Goal: Ask a question

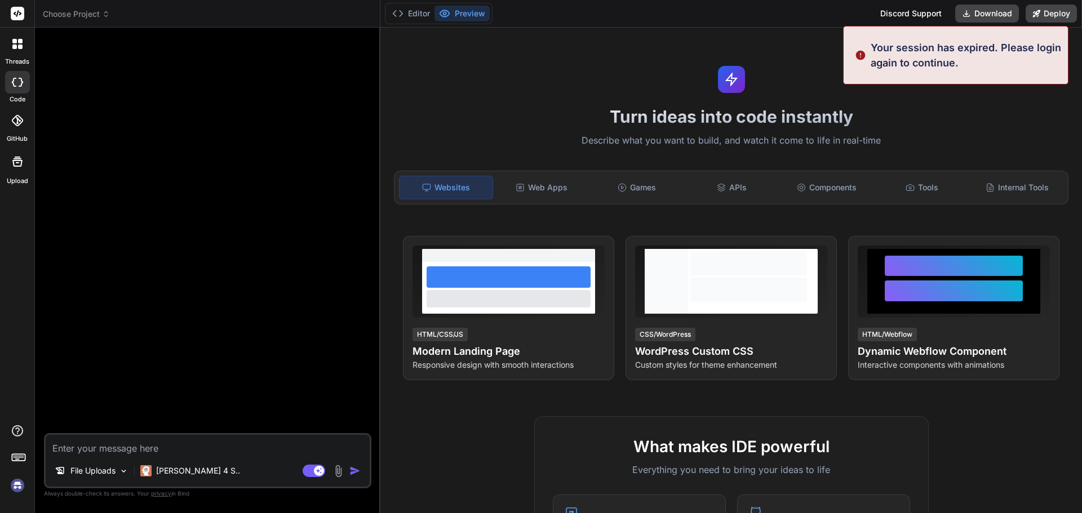
type textarea "x"
click at [1012, 113] on h1 "Turn ideas into code instantly" at bounding box center [731, 116] width 688 height 20
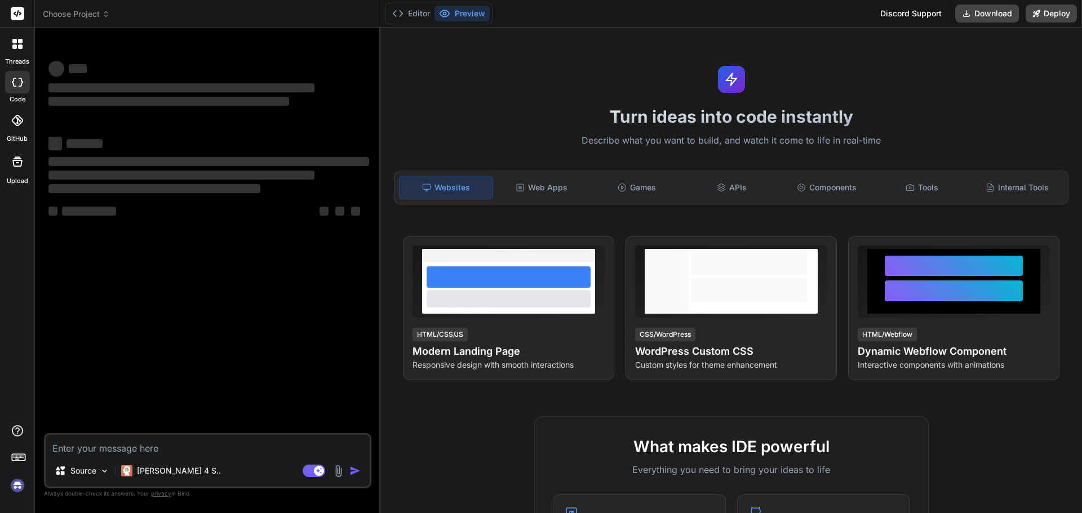
type textarea "x"
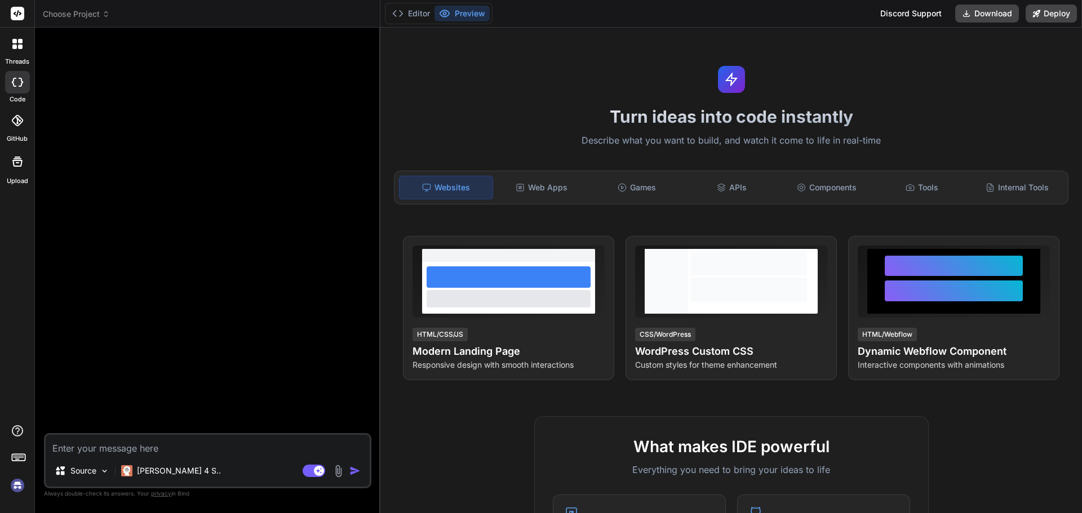
click at [18, 486] on img at bounding box center [17, 485] width 19 height 19
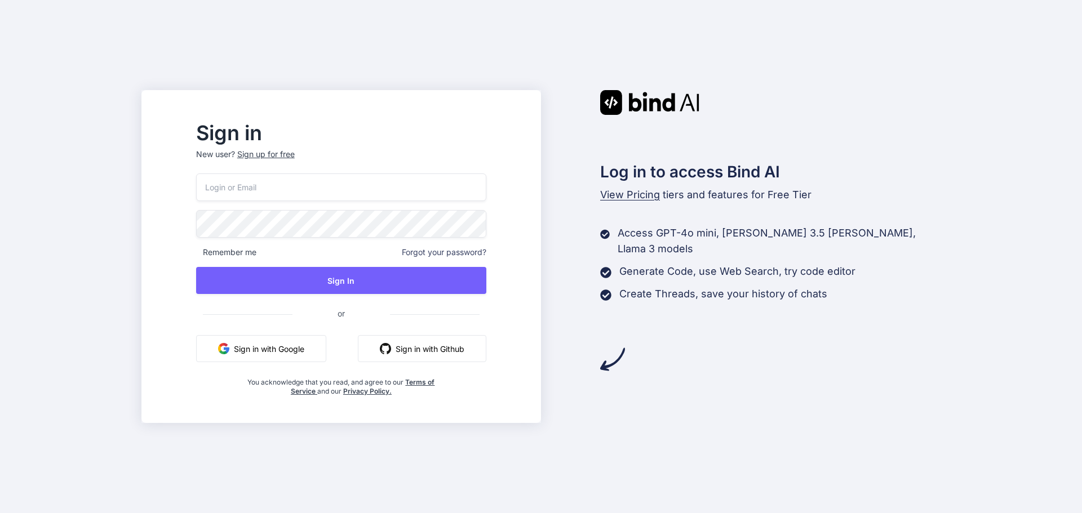
click at [349, 184] on input "email" at bounding box center [341, 188] width 290 height 28
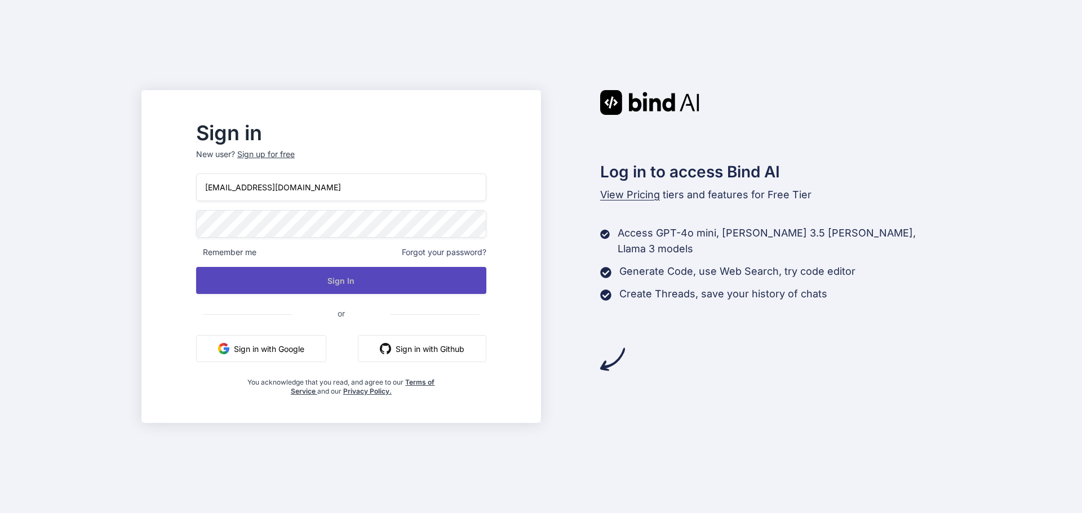
type input "[EMAIL_ADDRESS][DOMAIN_NAME]"
click at [341, 281] on button "Sign In" at bounding box center [341, 280] width 290 height 27
click at [354, 285] on button "Sign In" at bounding box center [341, 280] width 290 height 27
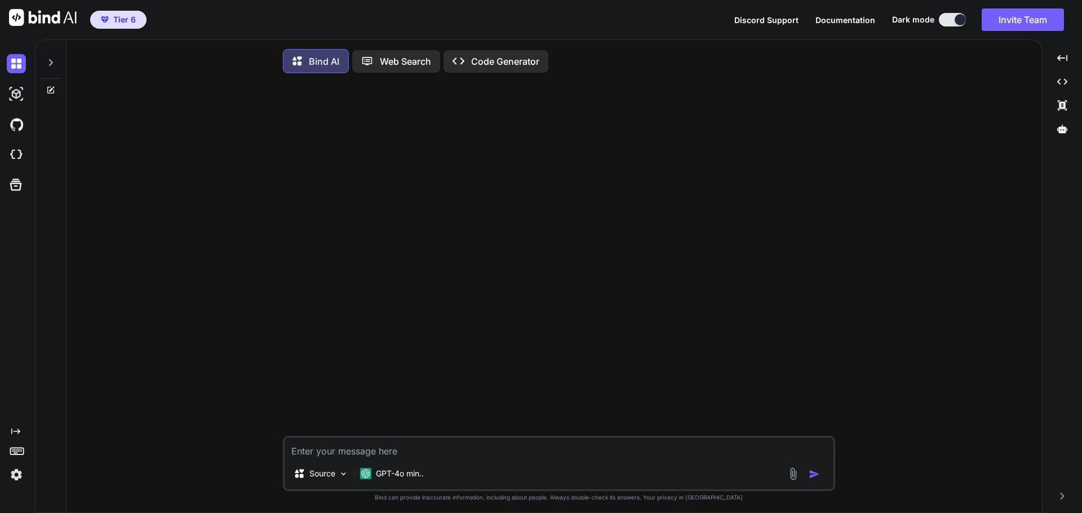
type textarea "x"
click at [16, 474] on img at bounding box center [16, 474] width 19 height 19
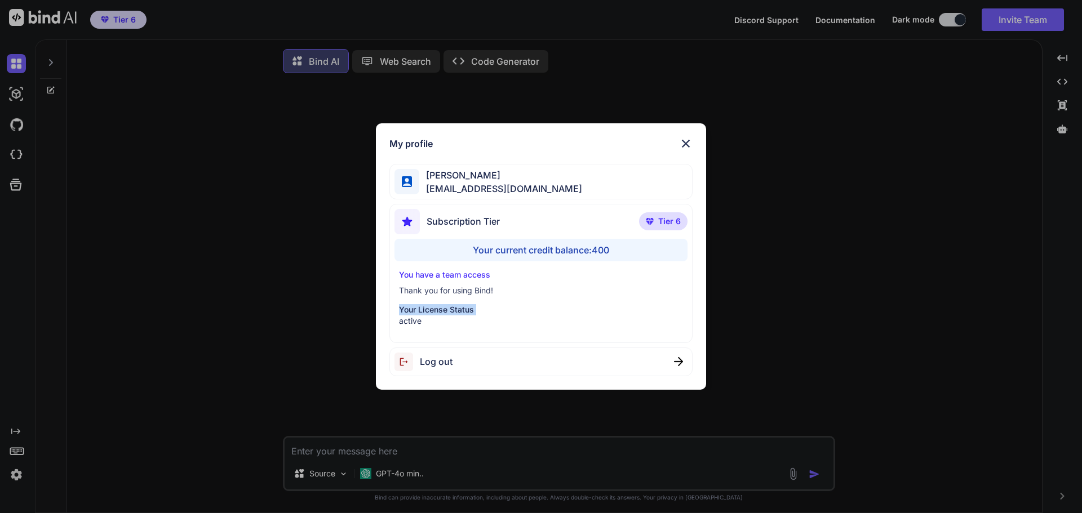
click at [193, 300] on div "My profile [PERSON_NAME] [EMAIL_ADDRESS][DOMAIN_NAME] Subscription Tier Tier 6 …" at bounding box center [541, 256] width 1082 height 513
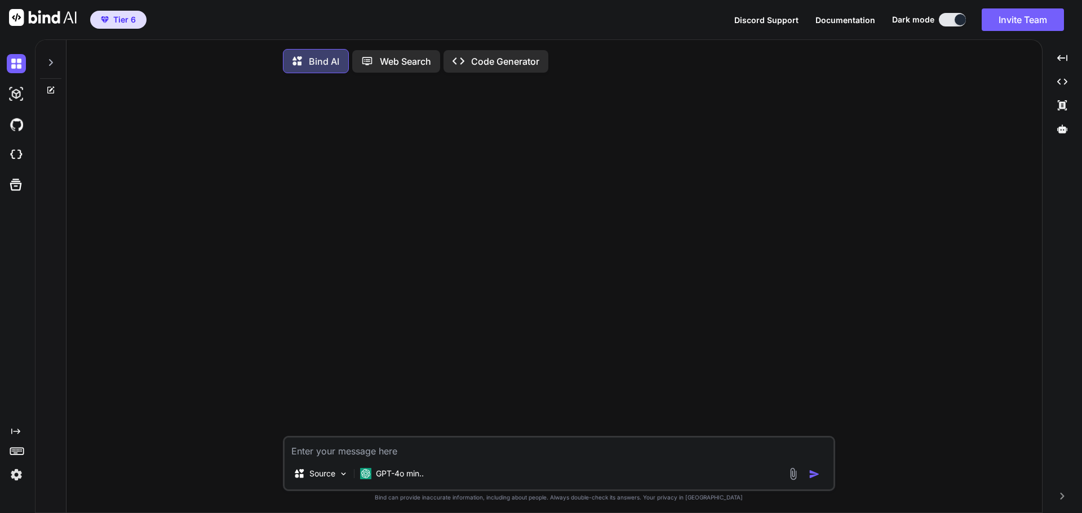
click at [368, 454] on textarea at bounding box center [559, 448] width 549 height 20
type textarea "g"
type textarea "x"
type textarea "ge"
type textarea "x"
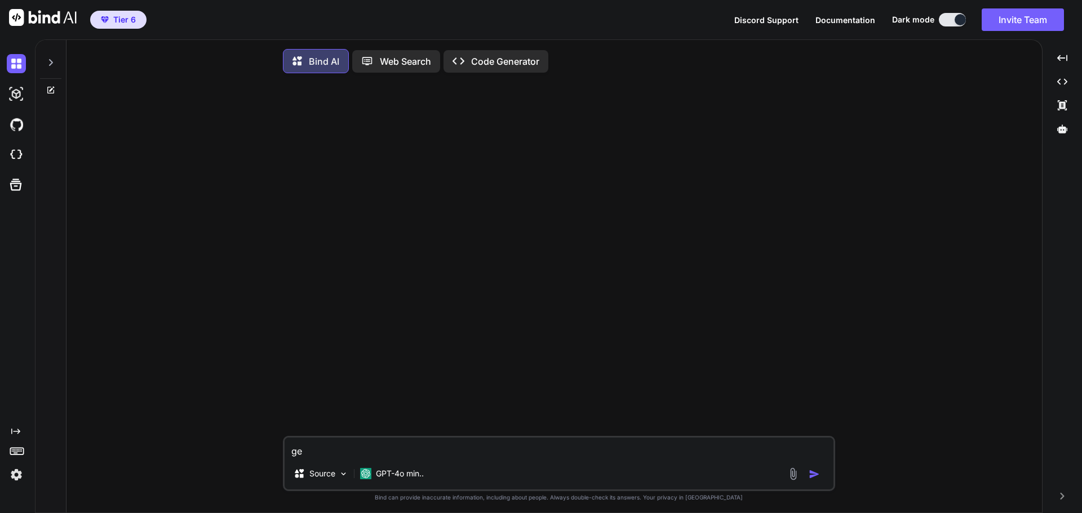
type textarea "get"
type textarea "x"
type textarea "get"
type textarea "x"
type textarea "get t"
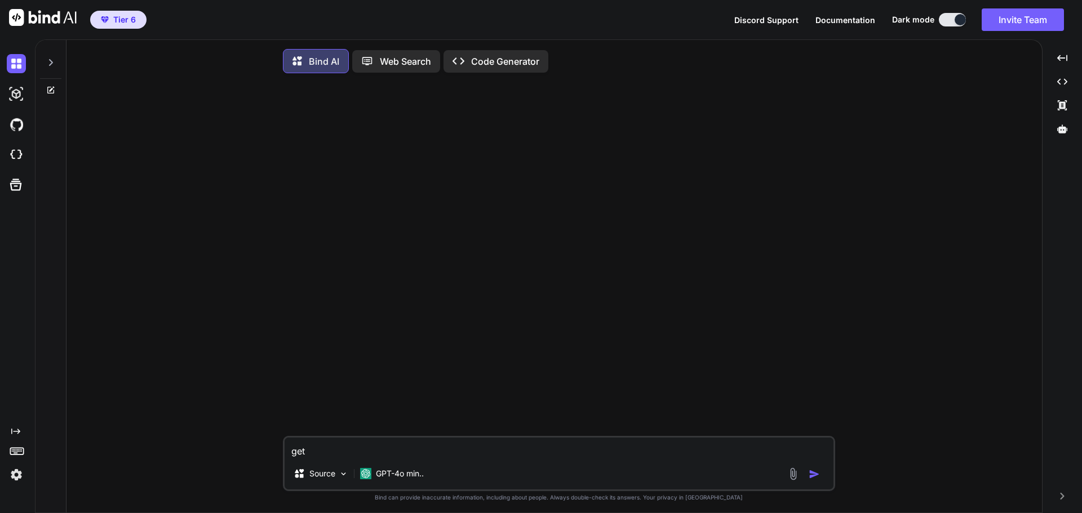
type textarea "x"
type textarea "get th"
type textarea "x"
type textarea "get the"
type textarea "x"
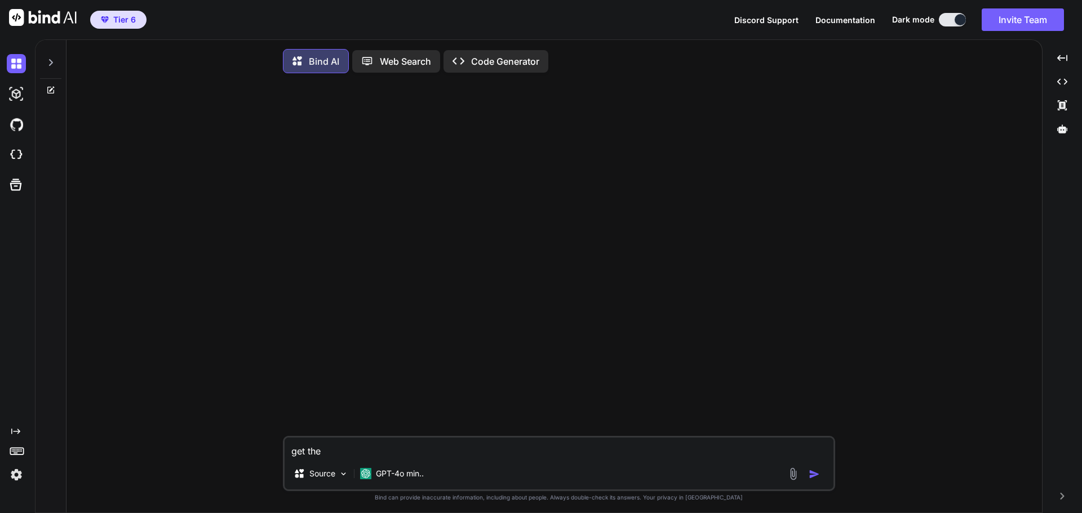
type textarea "get the"
type textarea "x"
type textarea "get the f"
type textarea "x"
type textarea "get the fi"
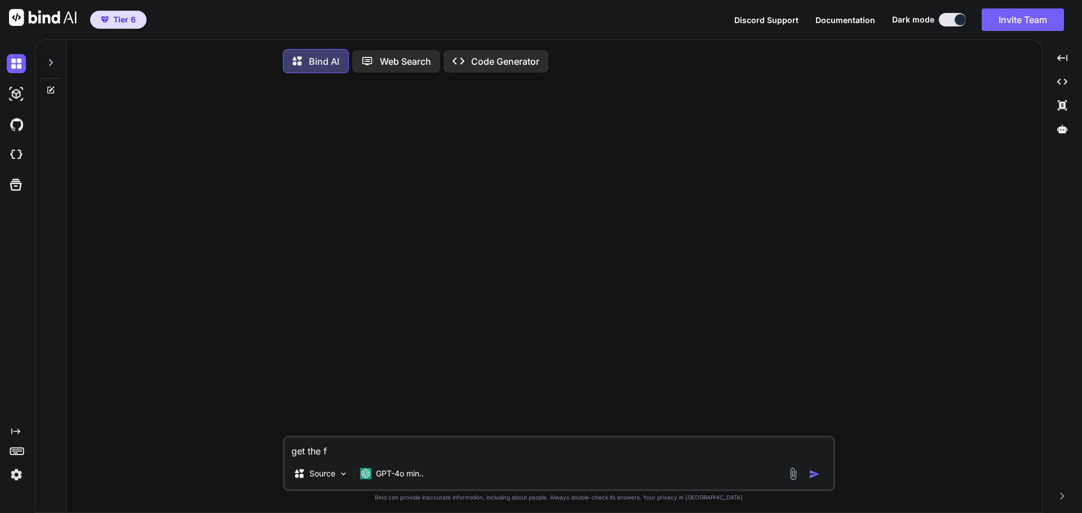
type textarea "x"
type textarea "get the fir"
type textarea "x"
type textarea "get the firs"
type textarea "x"
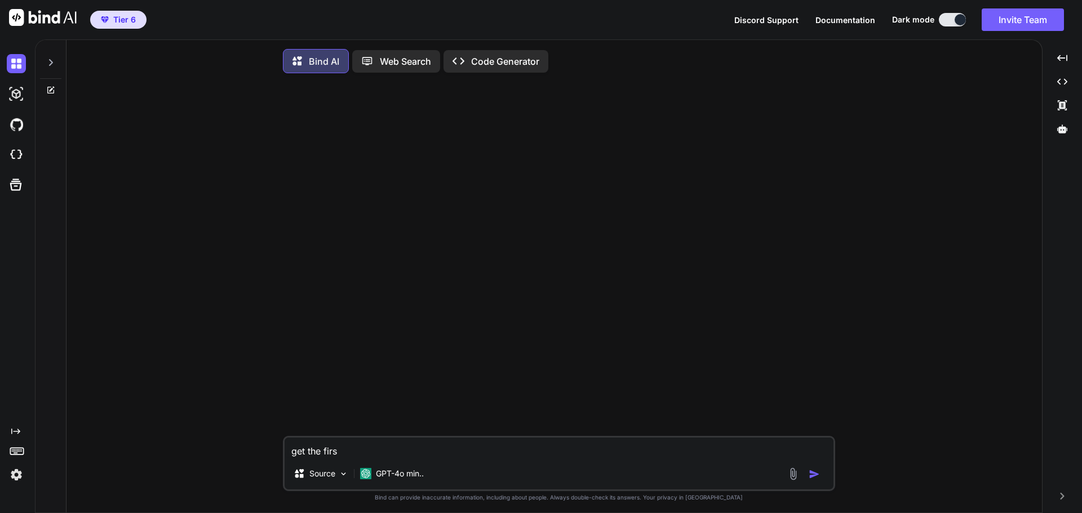
type textarea "get the first"
type textarea "x"
type textarea "get the first"
type textarea "x"
type textarea "get the first e"
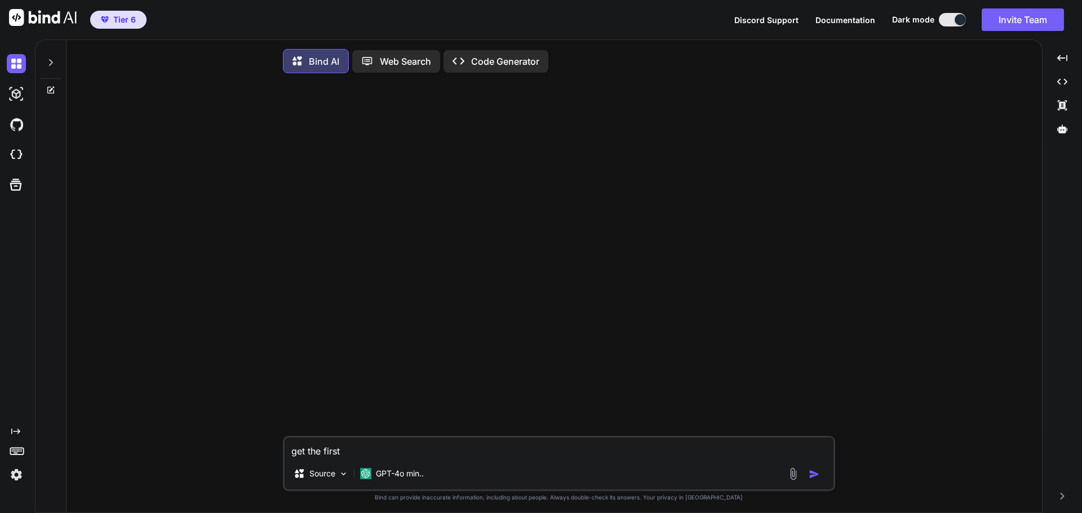
type textarea "x"
type textarea "get the first el"
type textarea "x"
type textarea "get the first ele"
type textarea "x"
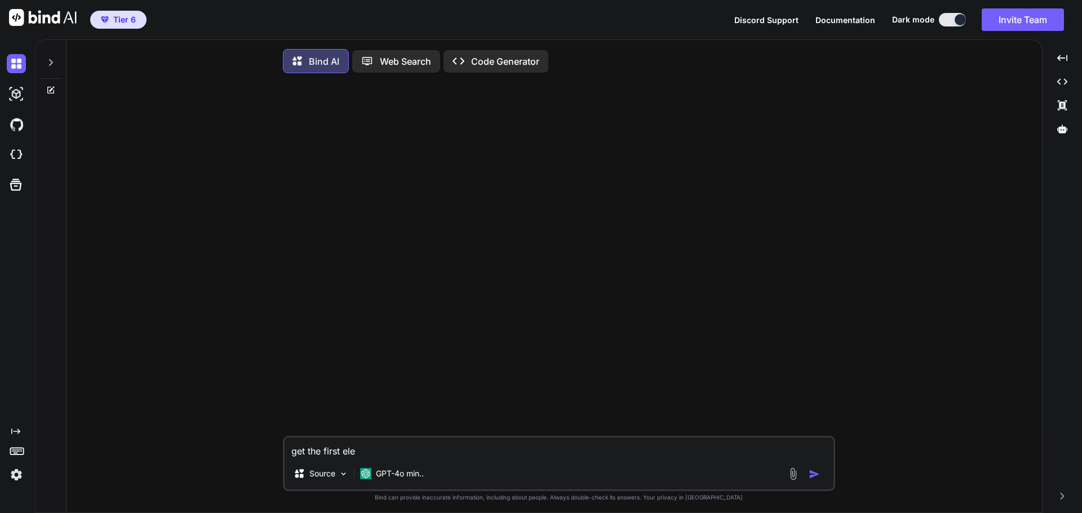
type textarea "get the first elem"
type textarea "x"
type textarea "get the first eleme"
type textarea "x"
type textarea "get the first elemen"
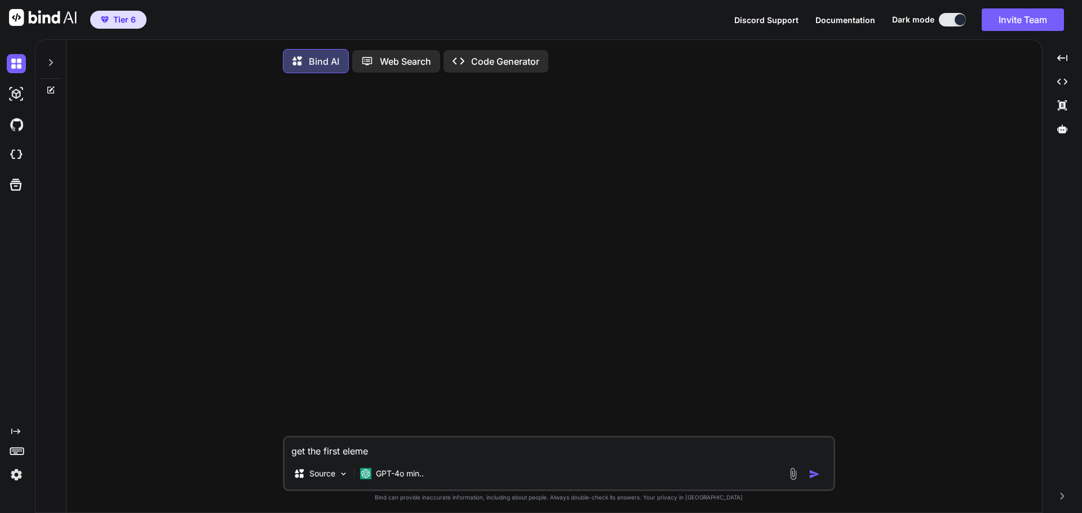
type textarea "x"
type textarea "get the first element"
type textarea "x"
type textarea "get the first element"
type textarea "x"
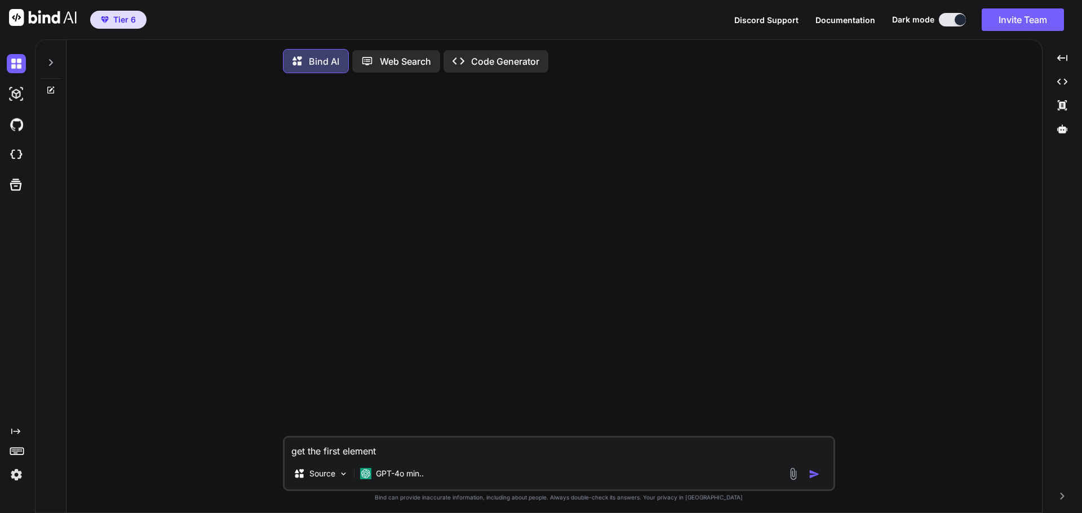
type textarea "get the first element i"
type textarea "x"
type textarea "get the first element in"
type textarea "x"
type textarea "get the first element in"
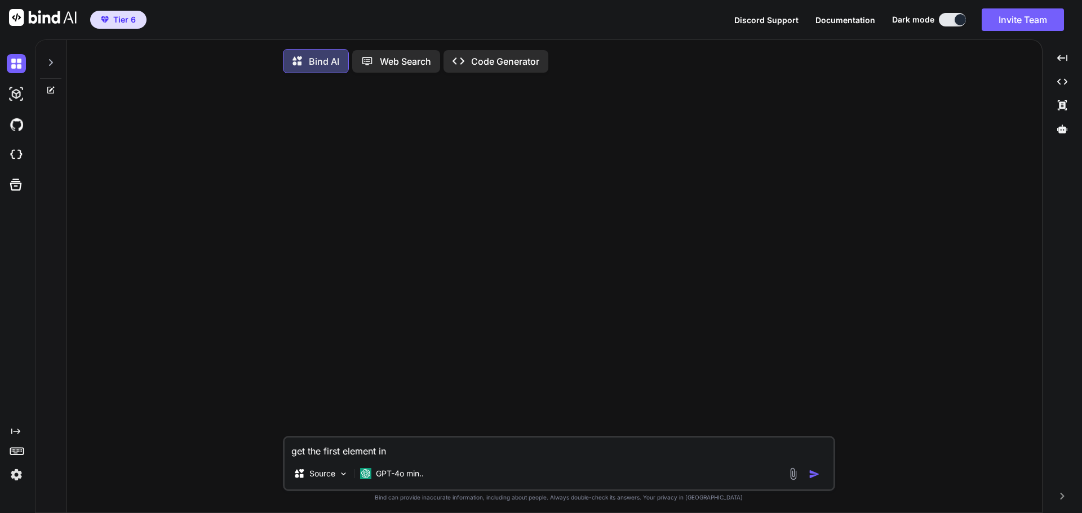
type textarea "x"
type textarea "get the first element in t"
type textarea "x"
type textarea "get the first element in th"
type textarea "x"
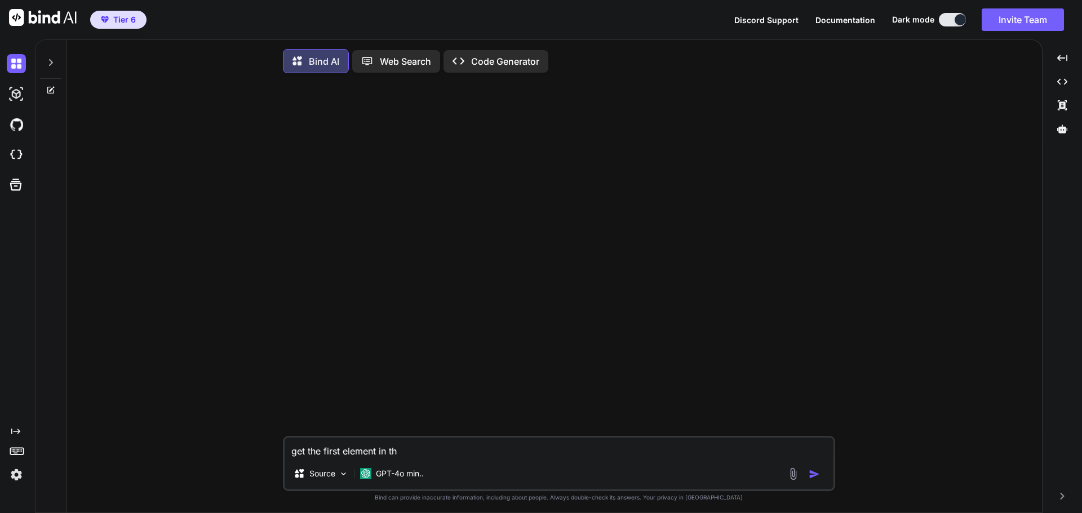
type textarea "get the first element in the"
type textarea "x"
type textarea "get the first element in the"
type textarea "x"
type textarea "get the first element in the a"
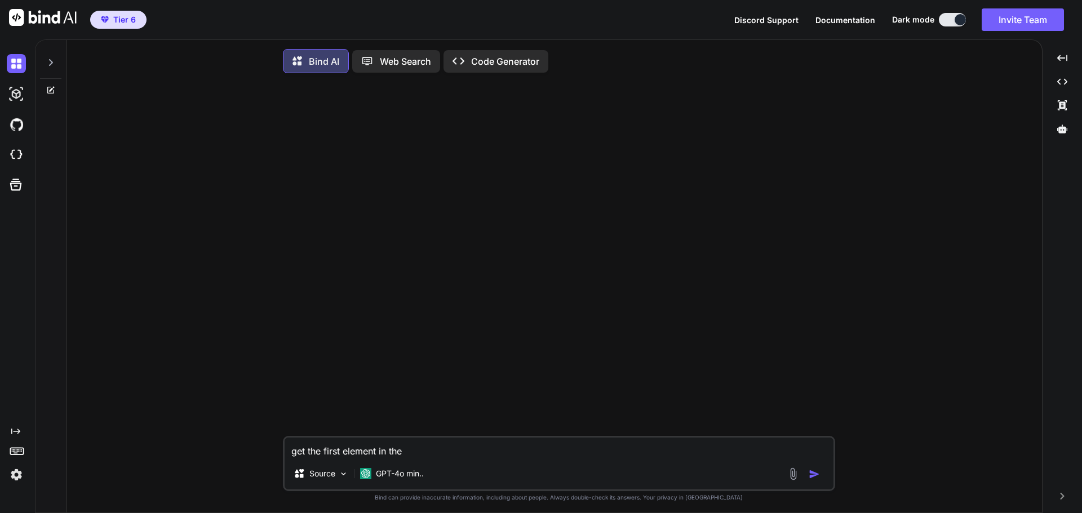
type textarea "x"
type textarea "get the first element in the ar"
type textarea "x"
type textarea "get the first element in the arr"
type textarea "x"
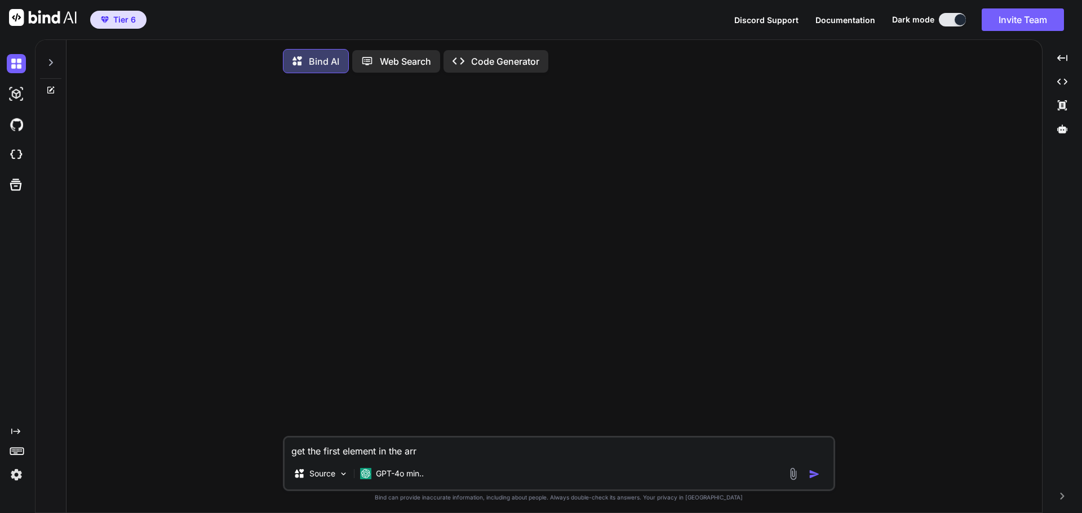
type textarea "get the first element in the arre"
type textarea "x"
type textarea "get the first element in the arr"
type textarea "x"
type textarea "get the first element in the arra"
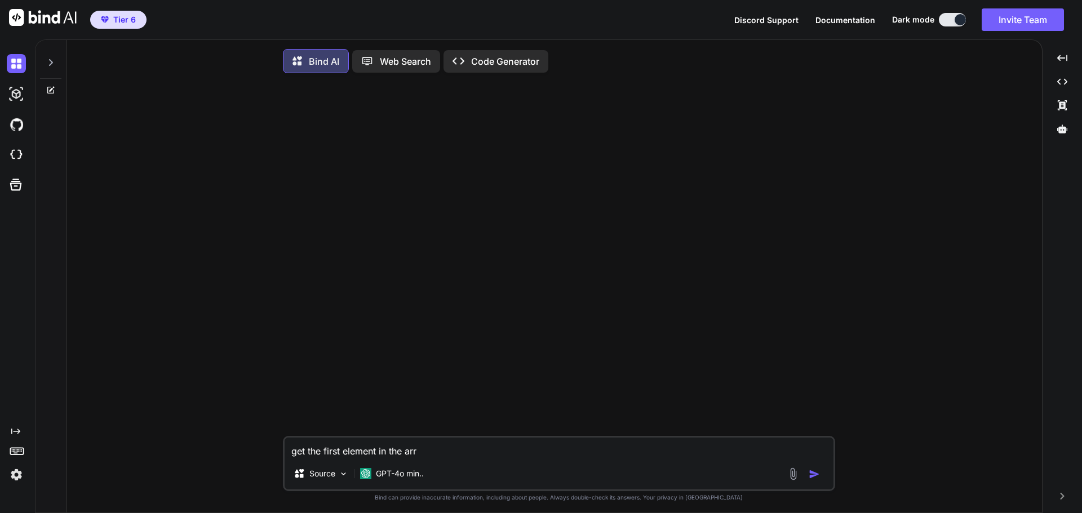
type textarea "x"
type textarea "get the first element in the array"
type textarea "x"
type textarea "get the first element in the array"
type textarea "x"
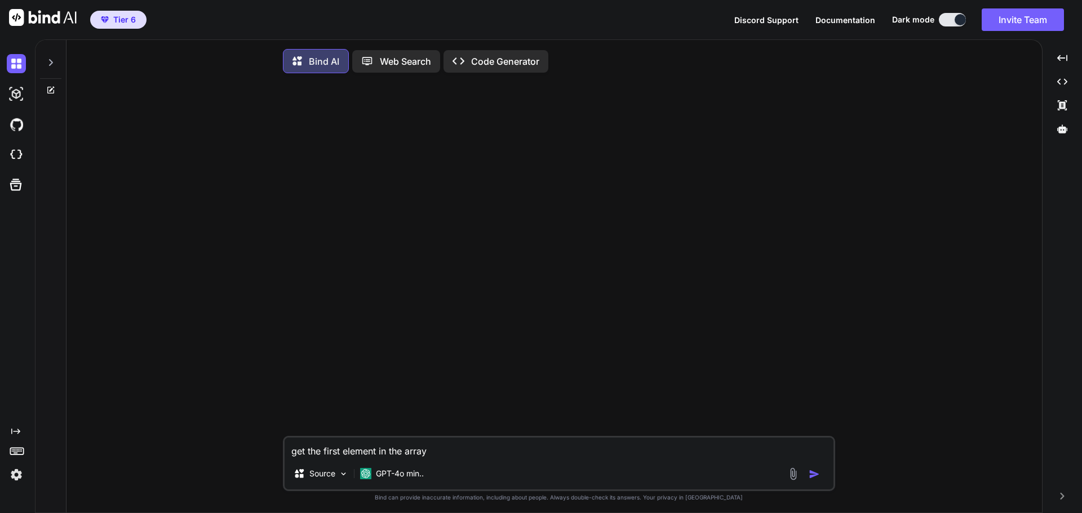
type textarea "get the first element in the array i"
type textarea "x"
type textarea "get the first element in the array in"
type textarea "x"
type textarea "get the first element in the array ins"
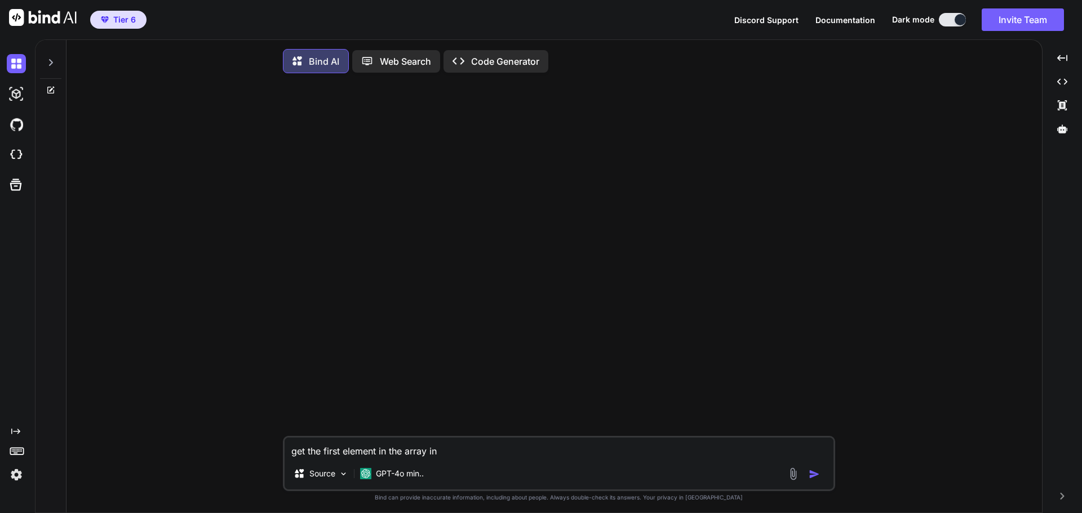
type textarea "x"
type textarea "get the first element in the array inst"
type textarea "x"
type textarea "get the first element in the array inste"
type textarea "x"
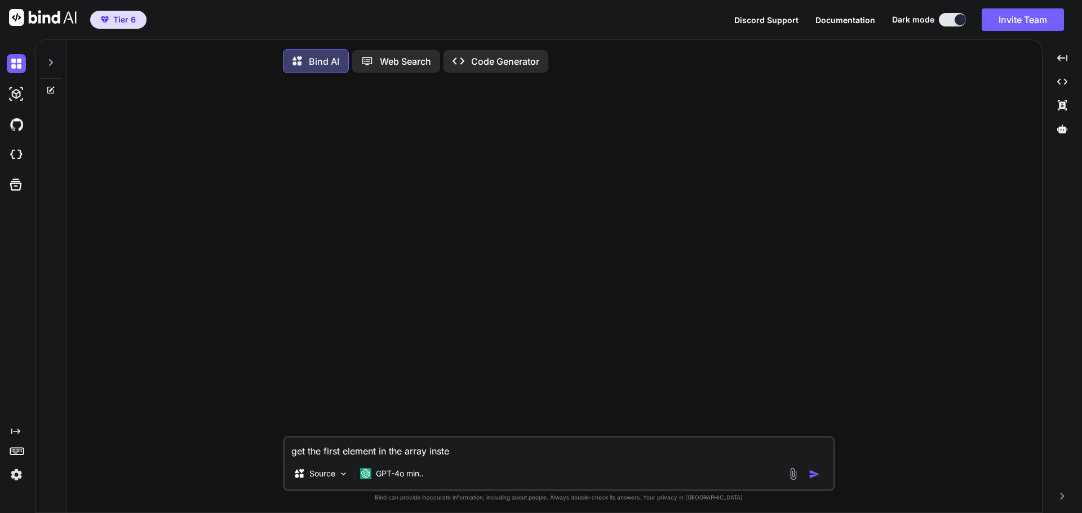
type textarea "get the first element in the array instea"
type textarea "x"
type textarea "get the first element in the array instead"
type textarea "x"
type textarea "get the first element in the array instead"
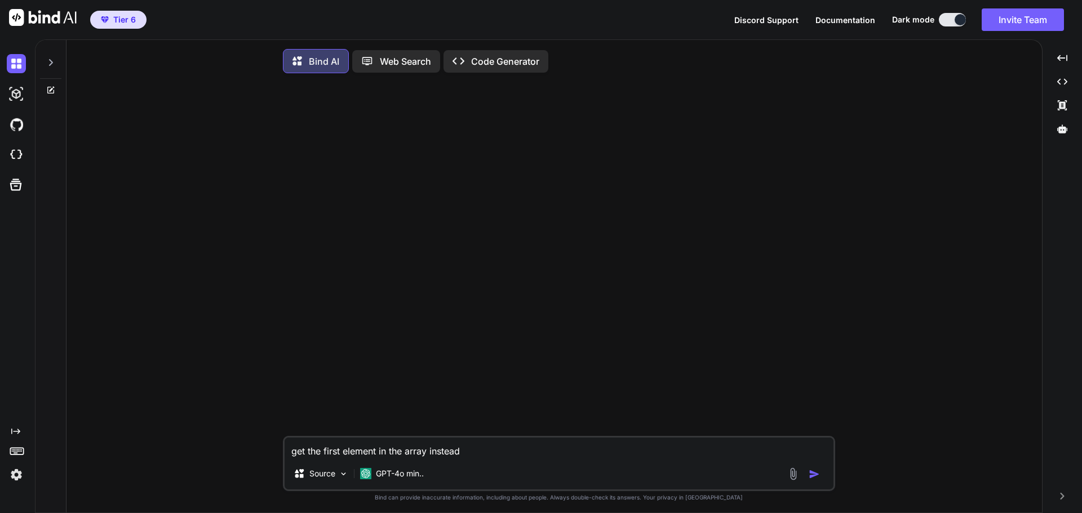
type textarea "x"
paste textarea "item()?0.['ID']"
type textarea "get the first element in the array instead item()?0.['ID']"
type textarea "x"
click at [494, 458] on textarea "get the first element in the array instead item()?0.['ID']" at bounding box center [559, 448] width 549 height 20
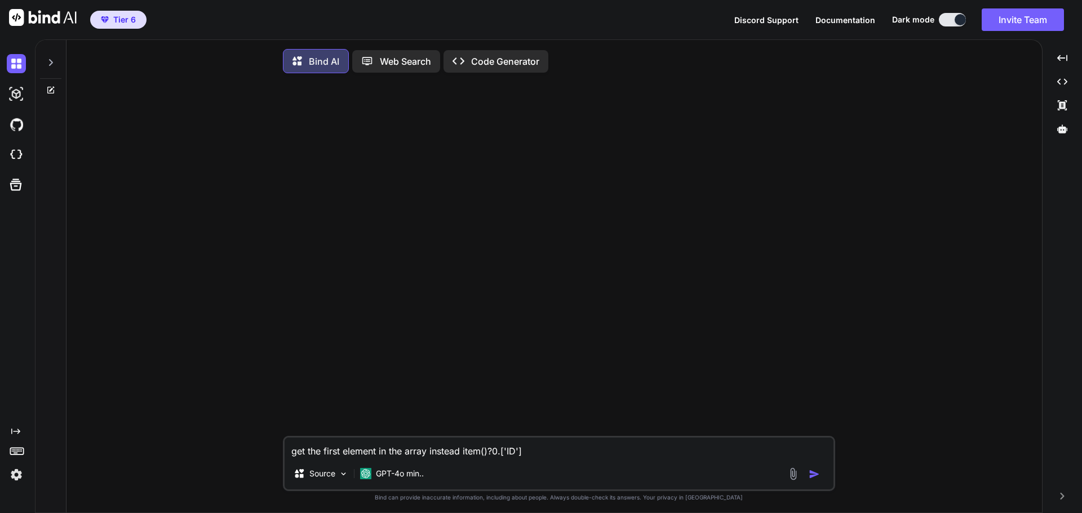
type textarea "get the first element in the array instead item()?.['ID']"
type textarea "x"
type textarea "get the first element in the array instead item()?['ID']"
type textarea "x"
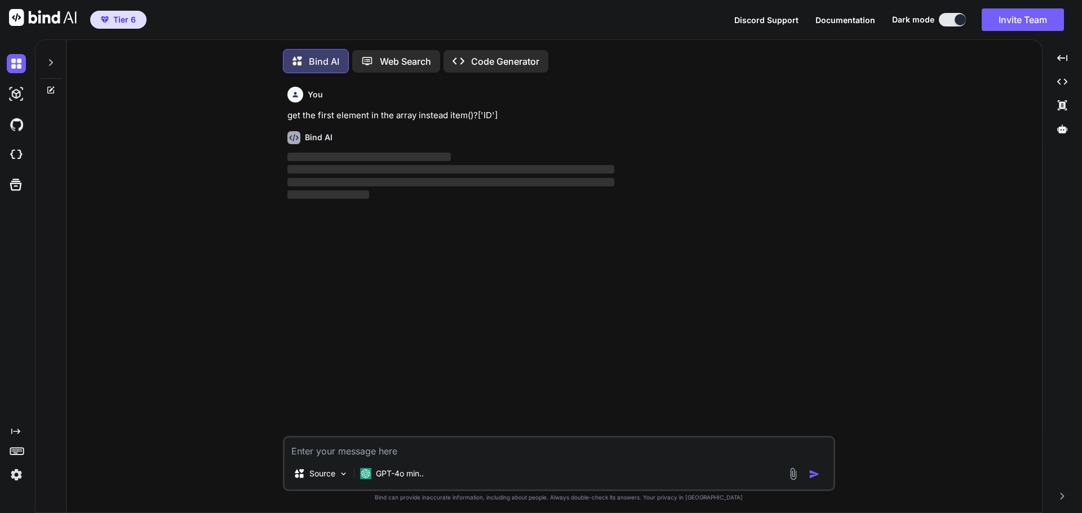
scroll to position [12, 0]
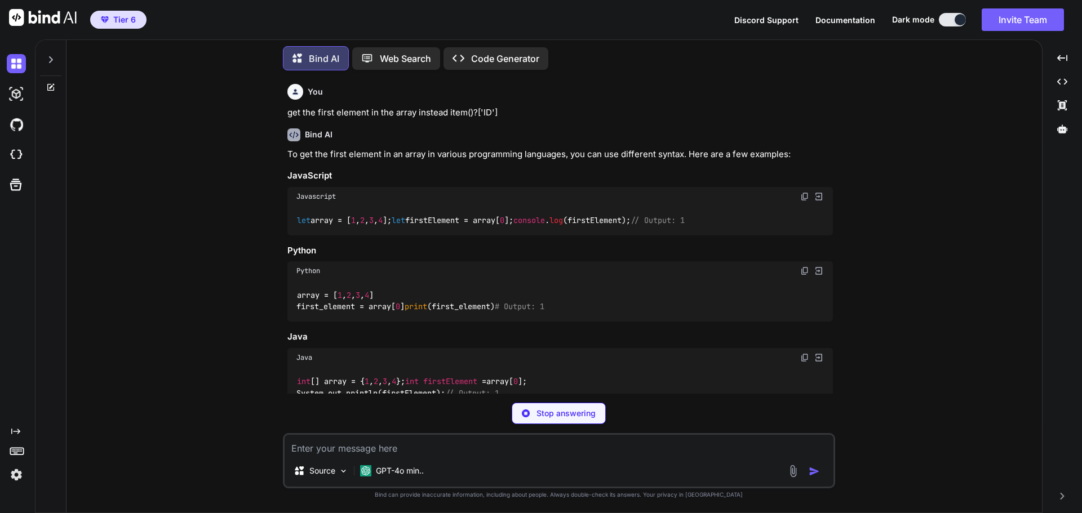
type textarea "x"
type textarea "p"
type textarea "x"
type textarea "po"
type textarea "x"
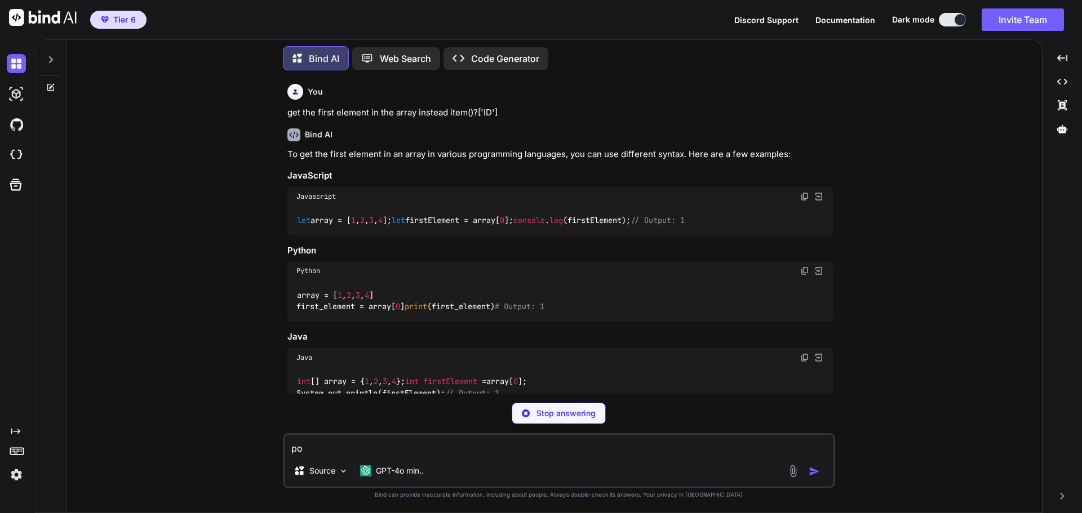
type textarea "pow"
type textarea "x"
type textarea "[PERSON_NAME]"
type textarea "x"
type textarea "power"
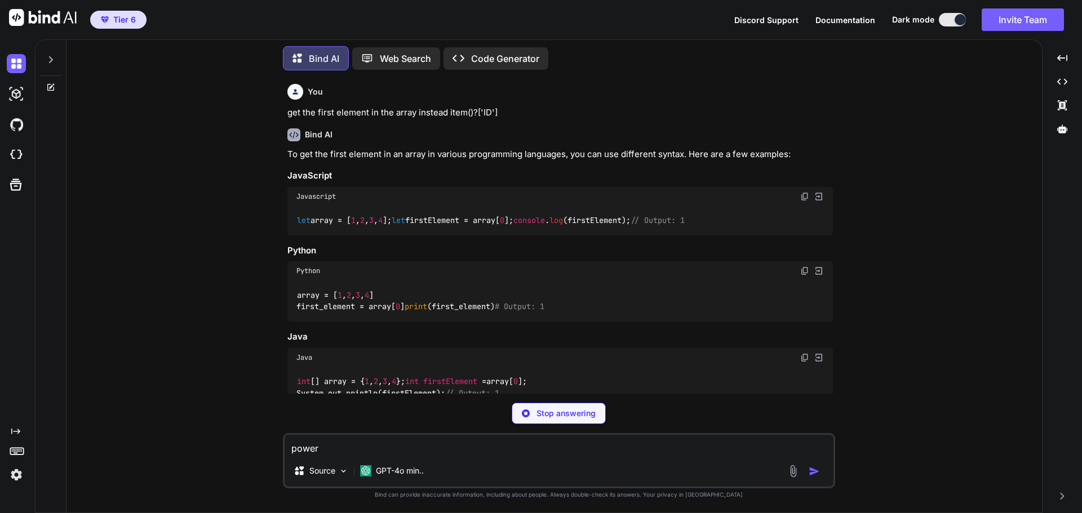
type textarea "x"
type textarea "power"
type textarea "x"
type textarea "power a"
type textarea "x"
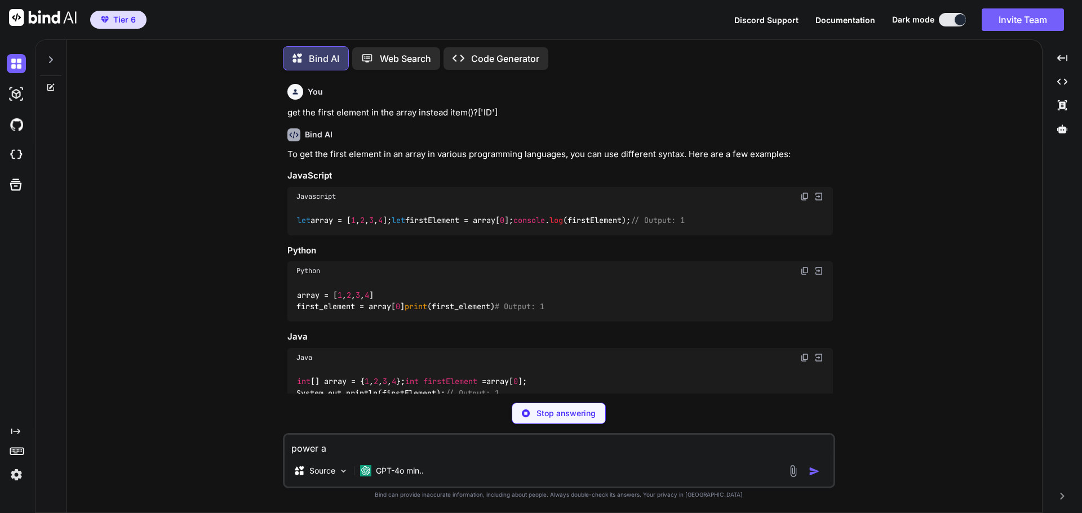
type textarea "power au"
type textarea "x"
type textarea "power auo"
type textarea "x"
type textarea "power auot"
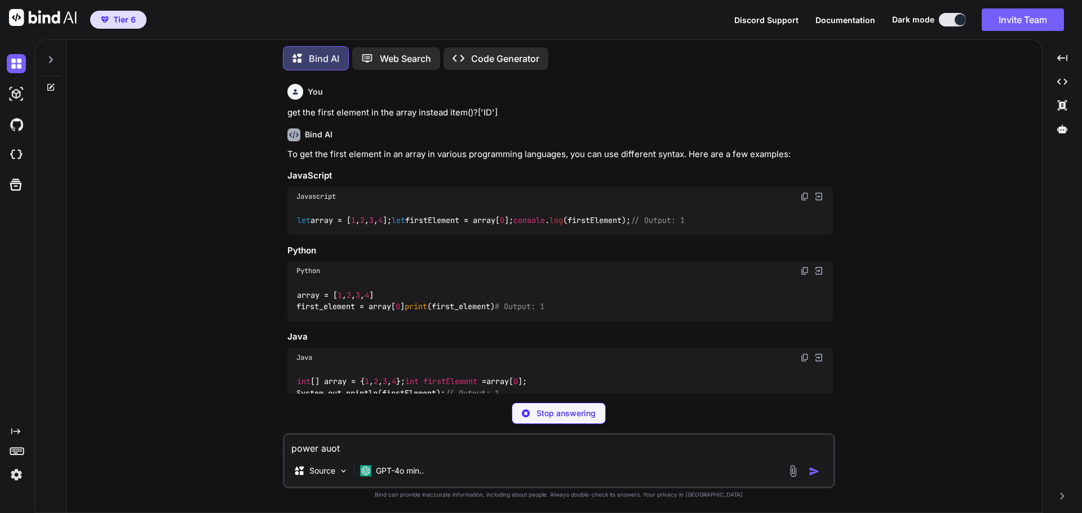
type textarea "x"
type textarea "power auotm"
type textarea "x"
type textarea "power auotma"
type textarea "x"
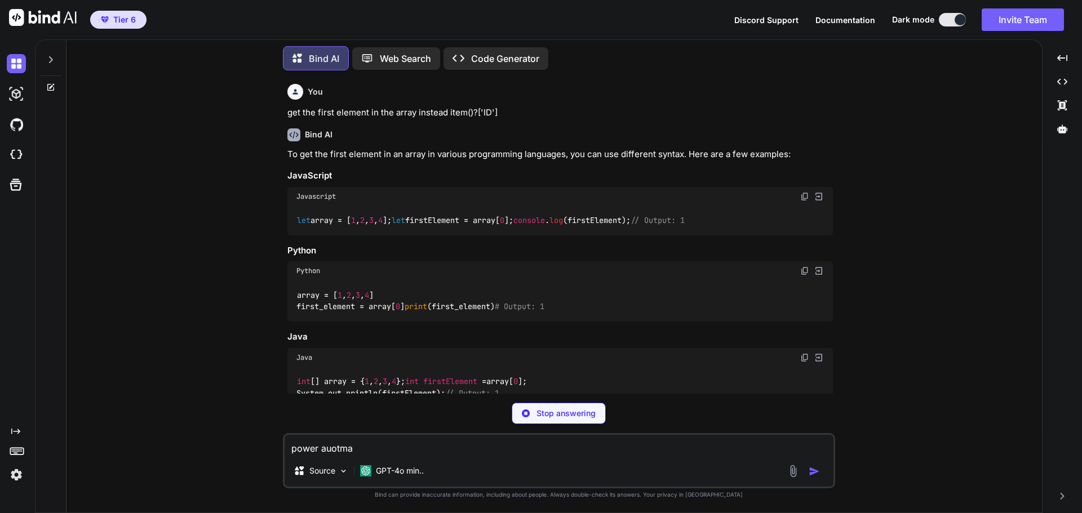
type textarea "power auotmat"
type textarea "x"
type textarea "power auotmate"
type textarea "x"
type textarea "power auotmat"
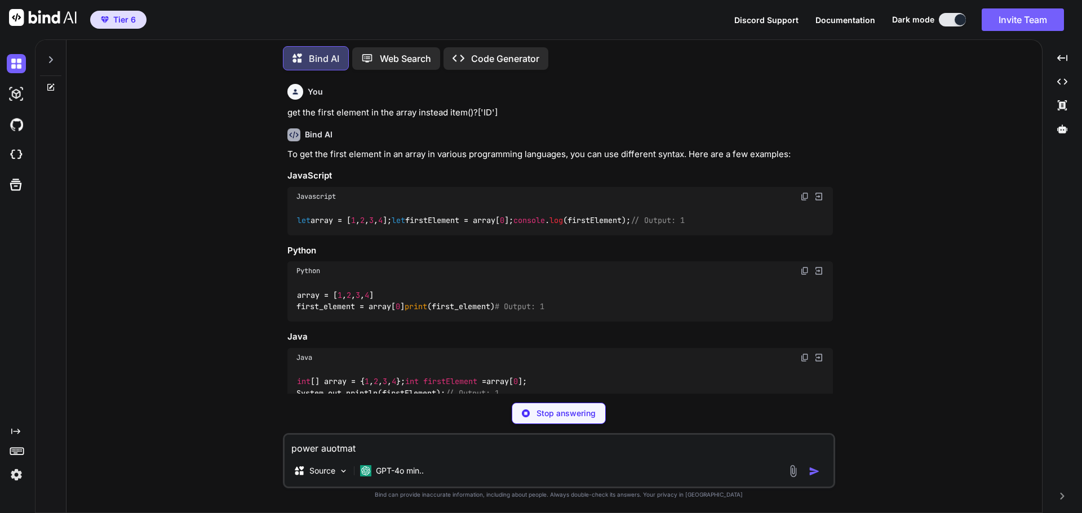
type textarea "x"
type textarea "power auotma"
type textarea "x"
type textarea "power auotm"
type textarea "x"
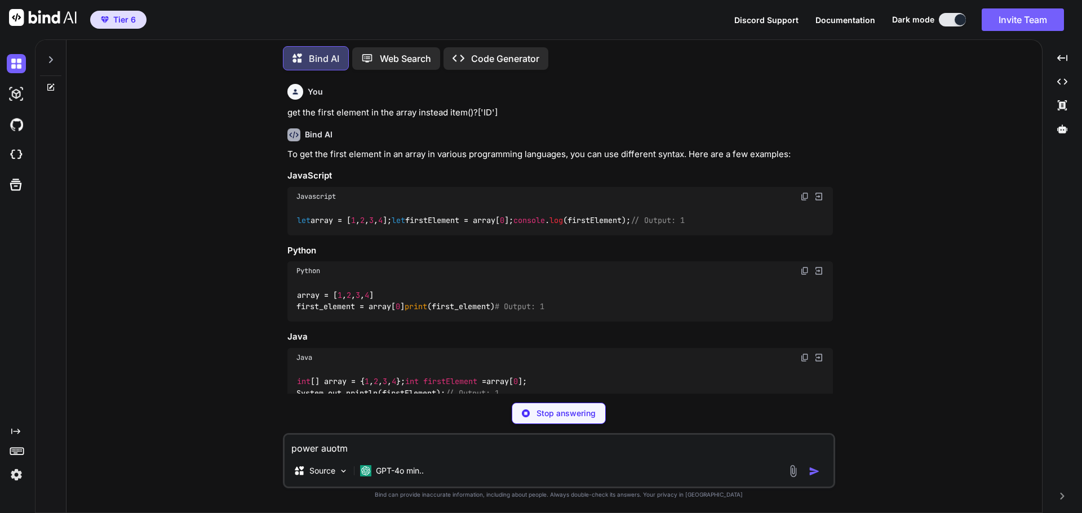
type textarea "power auot"
type textarea "x"
type textarea "power auo"
type textarea "x"
type textarea "power au"
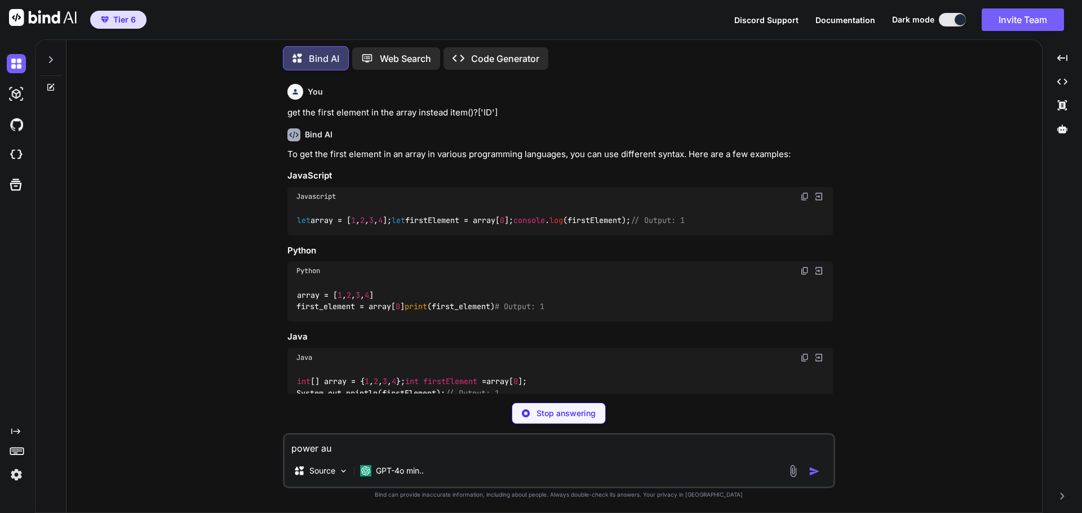
type textarea "x"
type textarea "power a"
type textarea "x"
type textarea "power at"
type textarea "x"
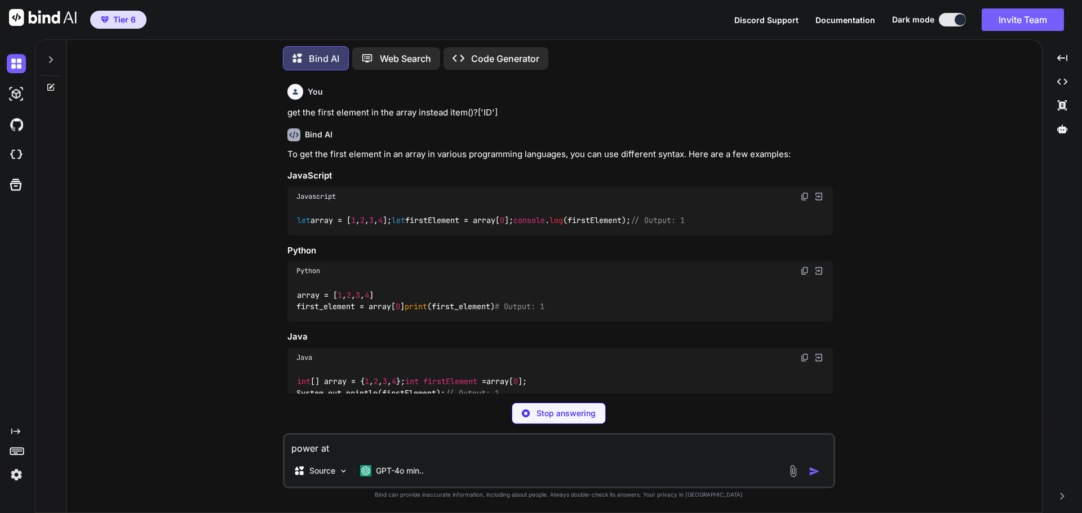
type textarea "power a"
type textarea "x"
type textarea "power au"
type textarea "x"
type textarea "power aut"
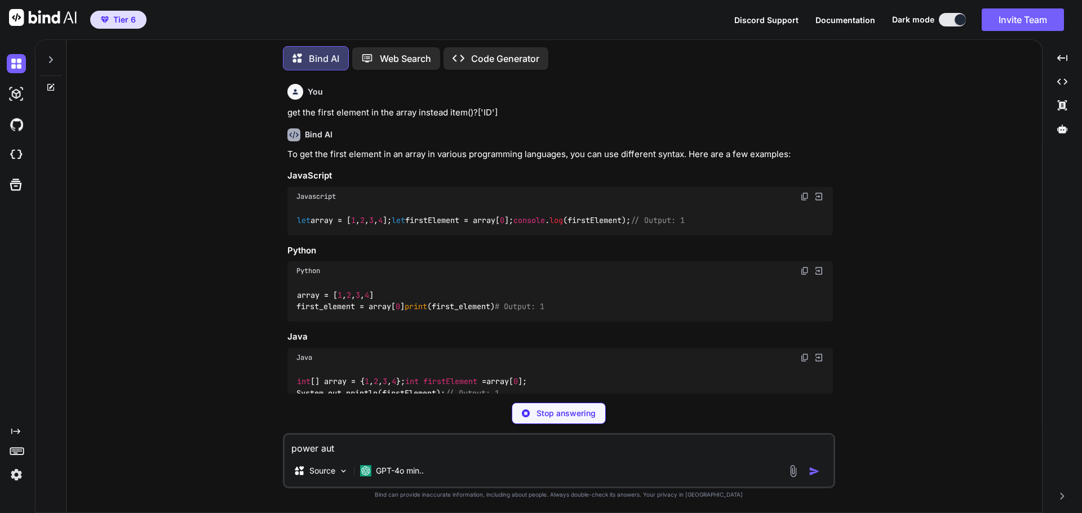
type textarea "x"
type textarea "power auto"
type textarea "x"
type textarea "power autom"
type textarea "x"
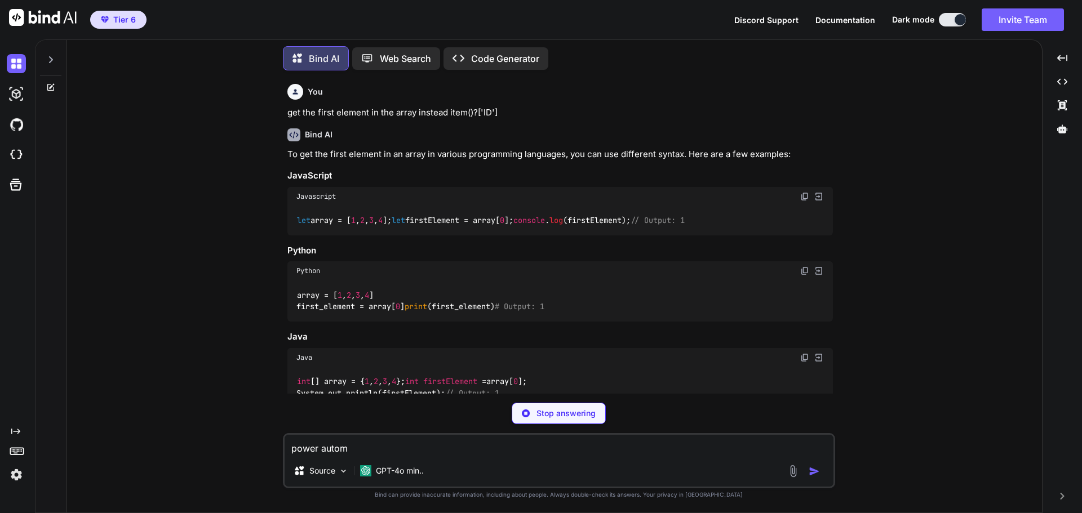
type textarea "power automa"
type textarea "x"
type textarea "power automat"
type textarea "x"
type textarea "power automate"
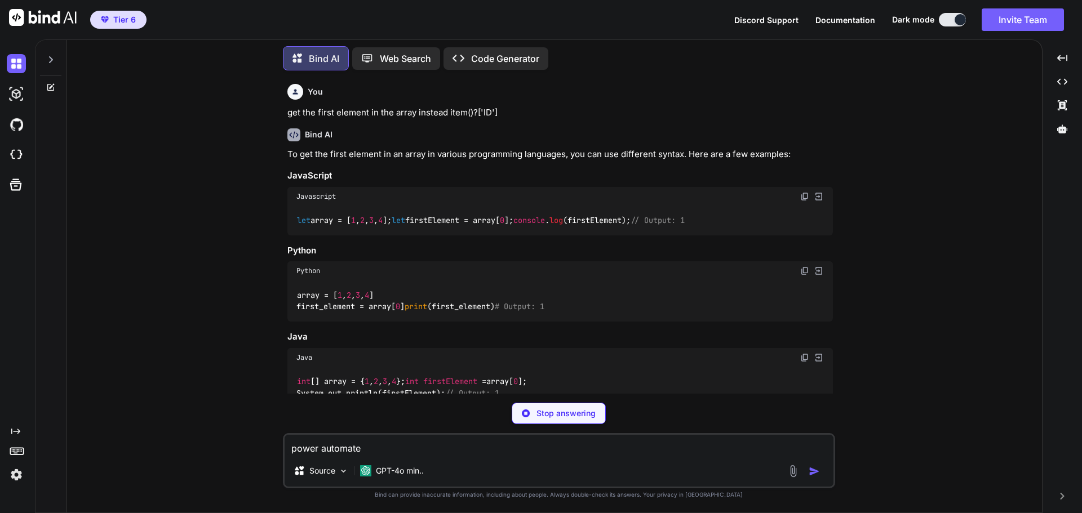
type textarea "x"
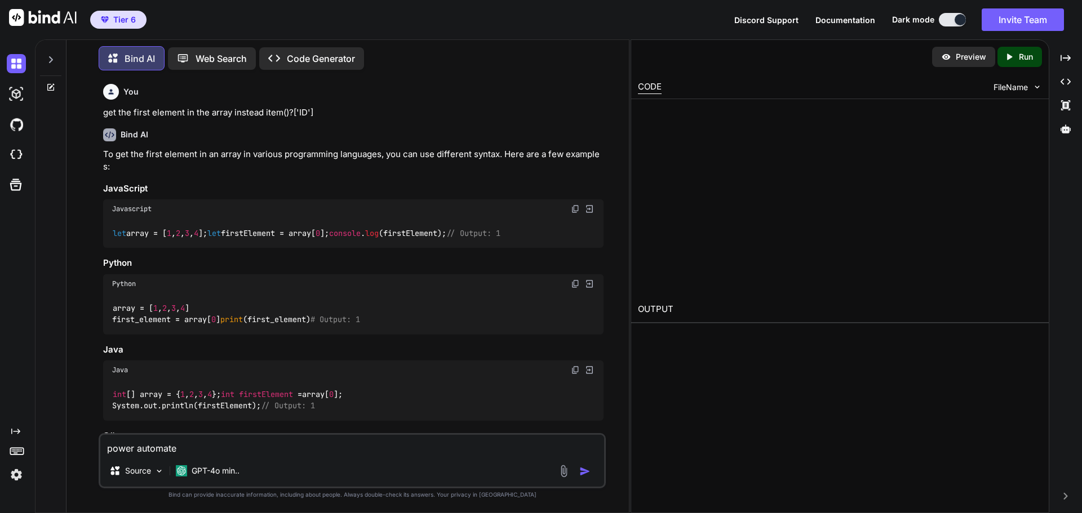
type textarea "power automate,"
type textarea "x"
type textarea "power automate,"
type textarea "x"
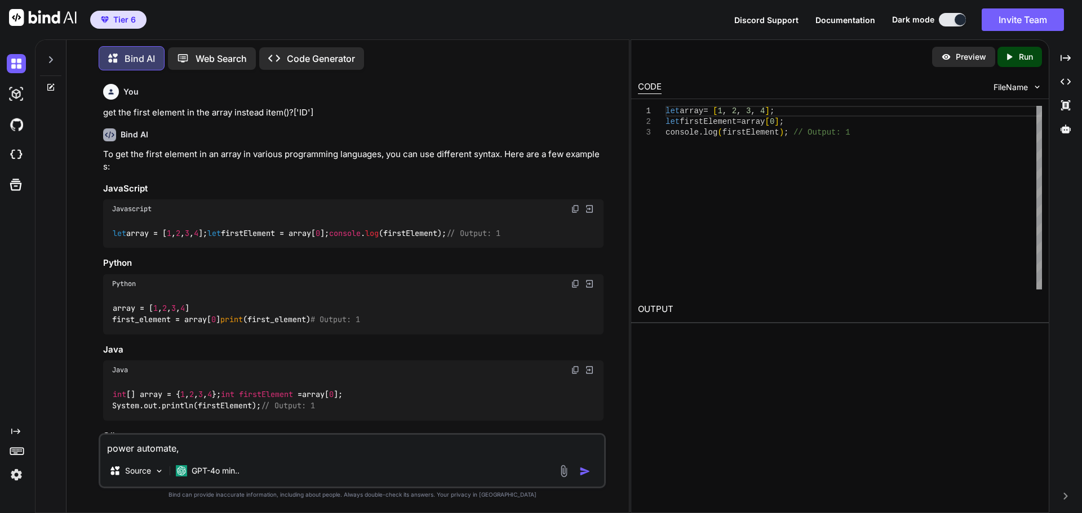
type textarea "power automate, g"
type textarea "x"
type textarea "power automate, ge"
type textarea "x"
type textarea "power automate, get"
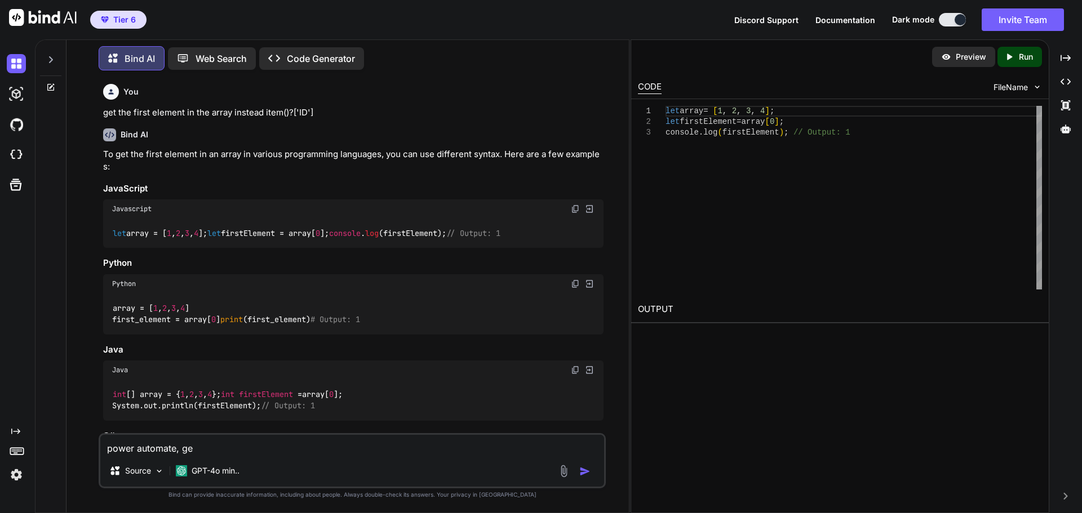
type textarea "x"
type textarea "power automate, get"
type textarea "x"
type textarea "power automate, get t"
type textarea "x"
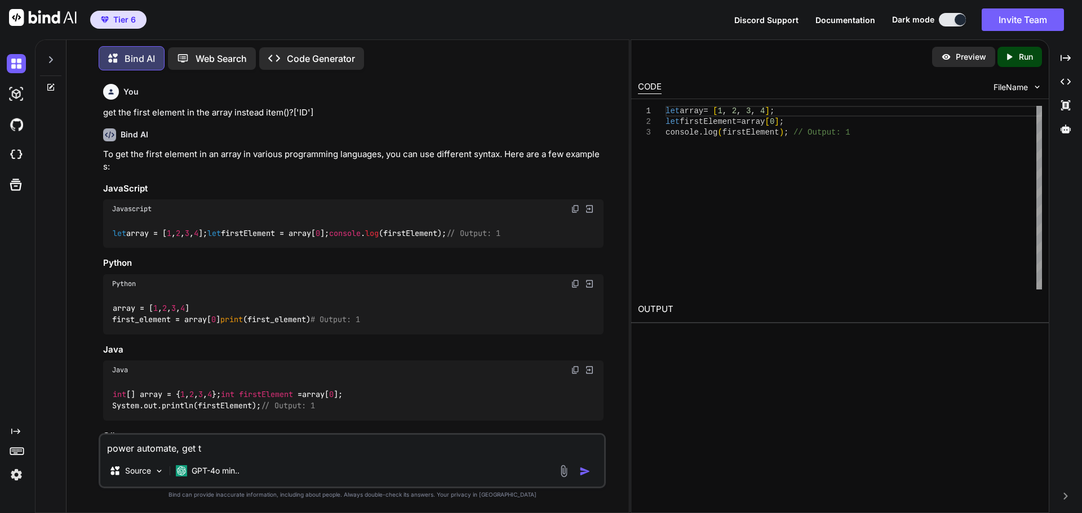
type textarea "power automate, get te"
type textarea "x"
type textarea "power automate, get teh"
type textarea "x"
type textarea "power automate, get teh"
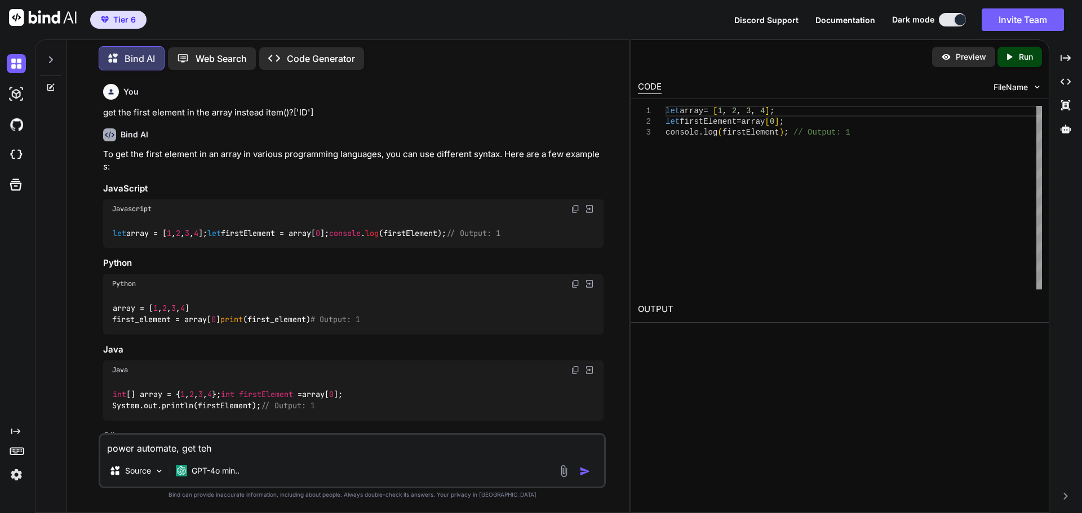
type textarea "x"
type textarea "power automate, get teh"
type textarea "x"
type textarea "power automate, get te"
type textarea "x"
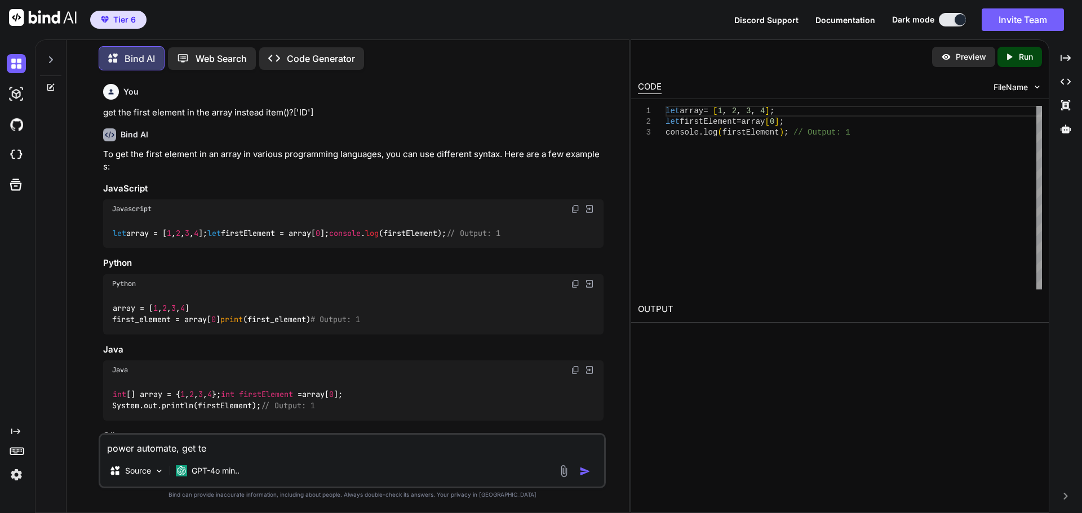
type textarea "power automate, get t"
type textarea "x"
type textarea "power automate, get th"
type textarea "x"
type textarea "power automate, get the"
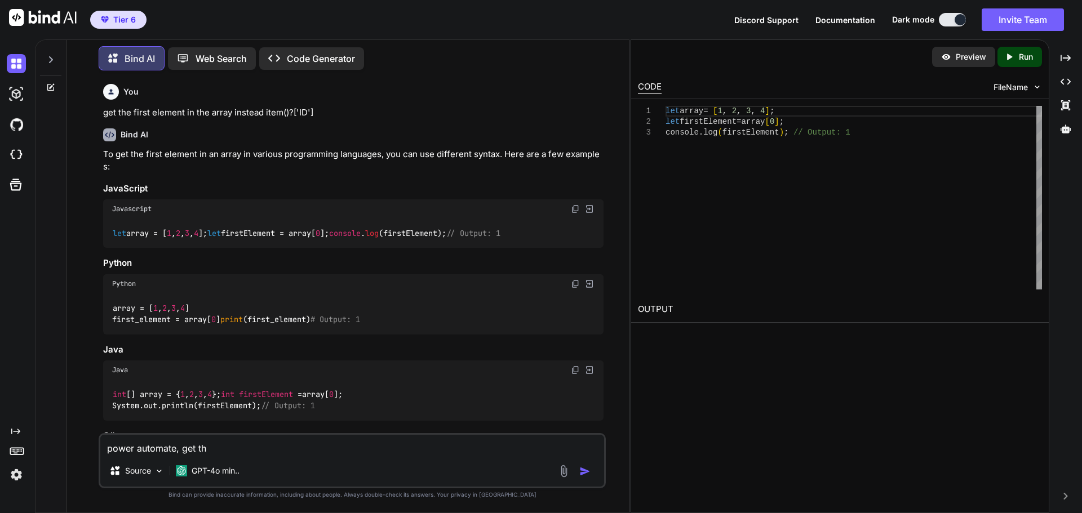
type textarea "x"
type textarea "power automate, get the"
type textarea "x"
type textarea "power automate, get the f"
type textarea "x"
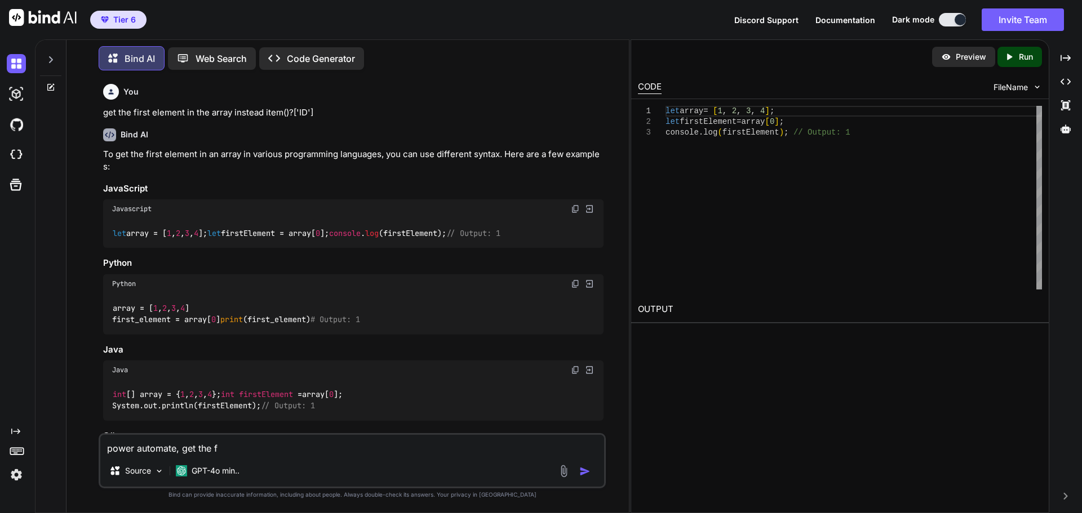
type textarea "power automate, get the fi"
type textarea "x"
type textarea "power automate, get the fir"
type textarea "x"
type textarea "power automate, get the firs"
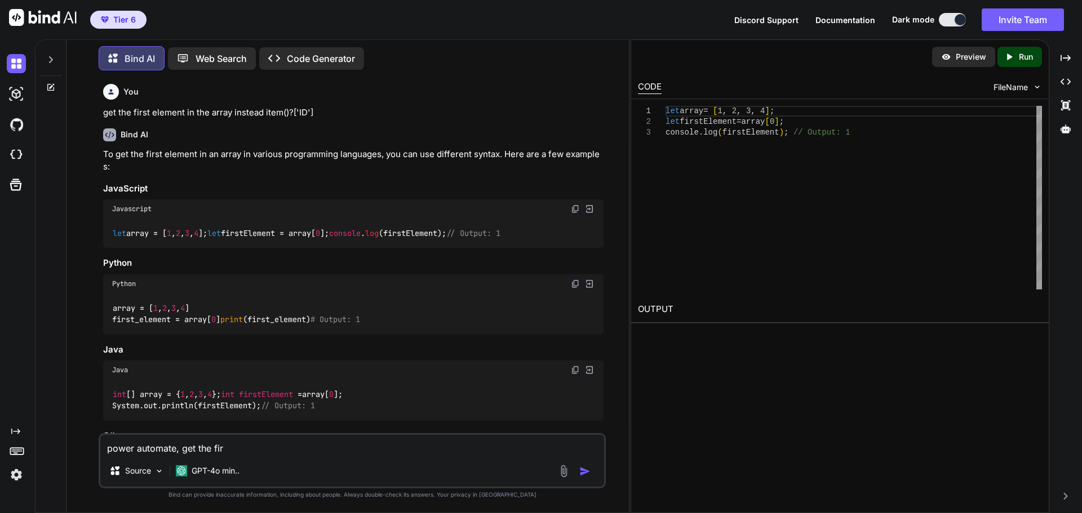
type textarea "x"
type textarea "power automate, get the first"
paste textarea "item()?0.['ID']"
click at [363, 452] on textarea "power automate, change format to get the first value item()?0.['ID']" at bounding box center [352, 445] width 504 height 20
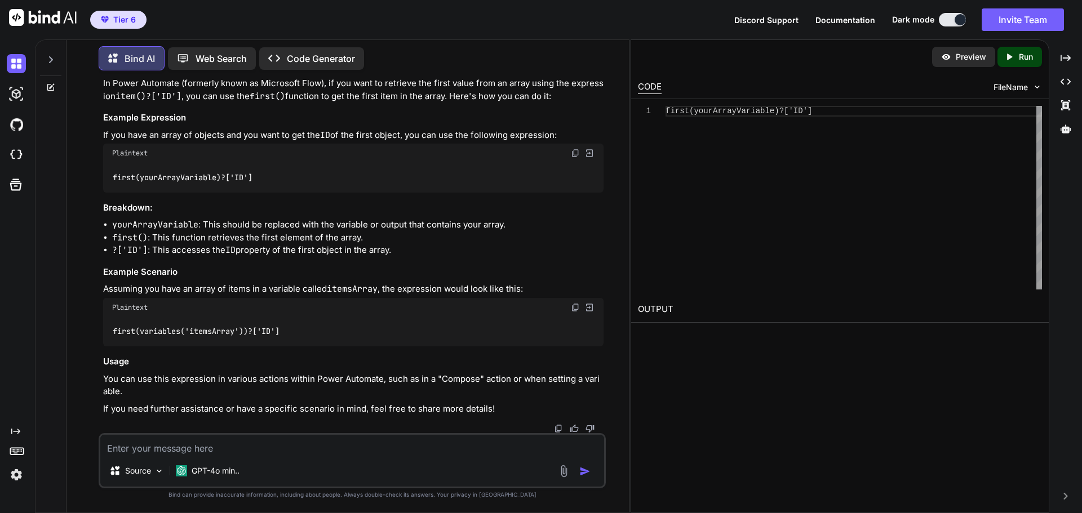
scroll to position [801, 0]
click at [265, 447] on textarea at bounding box center [352, 445] width 504 height 20
paste textarea "item()?0.['ID']"
click at [137, 447] on textarea "item()?0.['ID']" at bounding box center [352, 445] width 504 height 20
click at [106, 446] on textarea "item()?['ID']" at bounding box center [352, 445] width 504 height 20
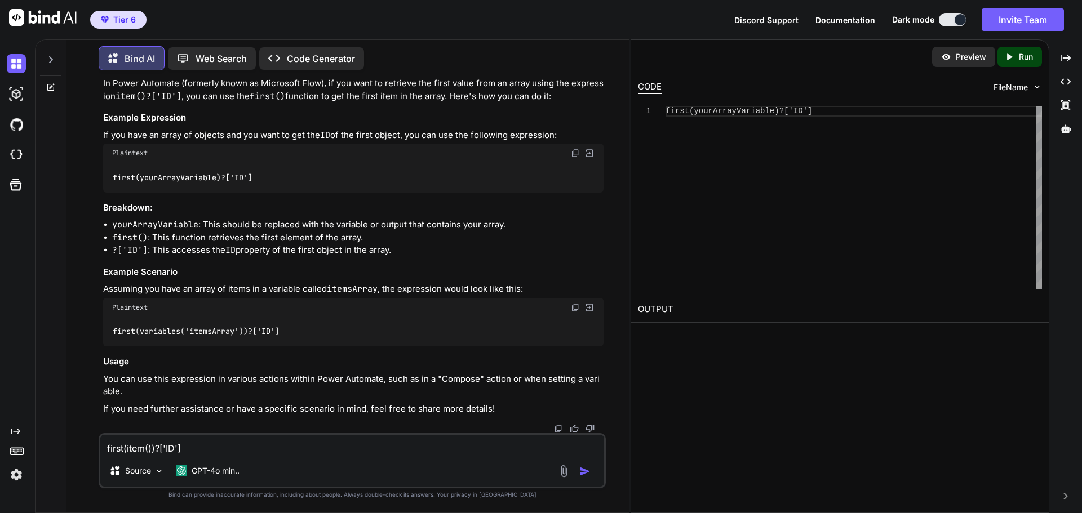
drag, startPoint x: 187, startPoint y: 448, endPoint x: 88, endPoint y: 448, distance: 99.2
click at [100, 448] on textarea "first(item())?['ID']" at bounding box center [352, 445] width 504 height 20
